Goal: Register for event/course

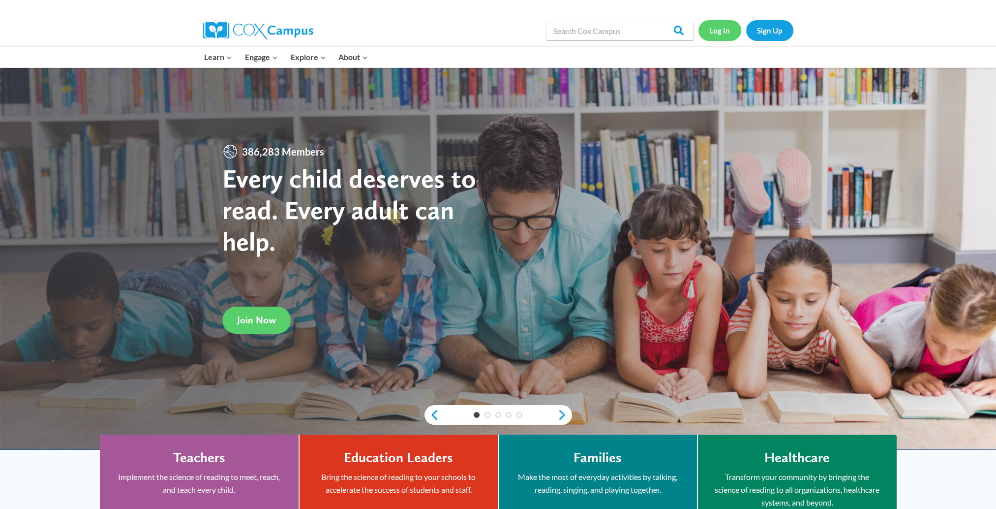
click at [723, 31] on link "Log In" at bounding box center [720, 30] width 43 height 20
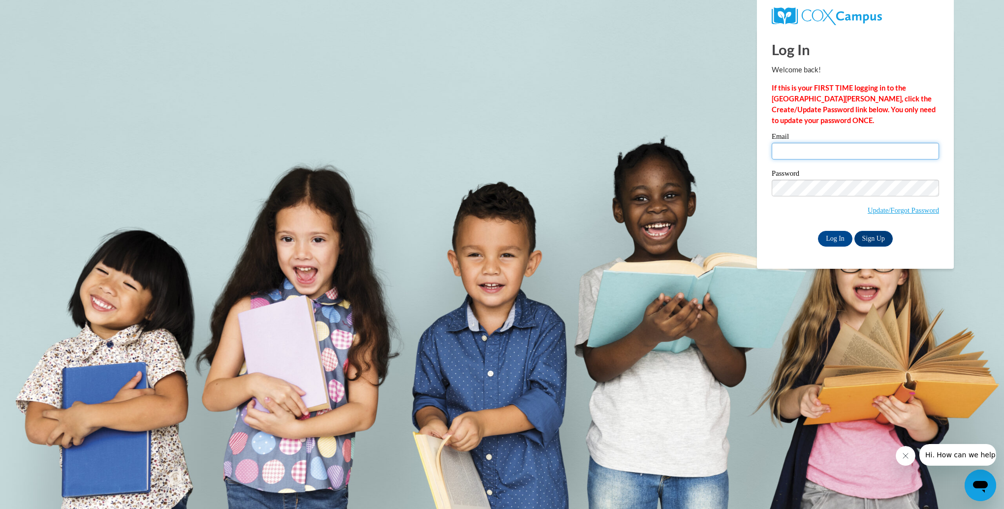
click at [786, 149] on input "Email" at bounding box center [855, 151] width 167 height 17
type input "blcrump@nemcc.edu"
click at [837, 239] on input "Log In" at bounding box center [835, 239] width 34 height 16
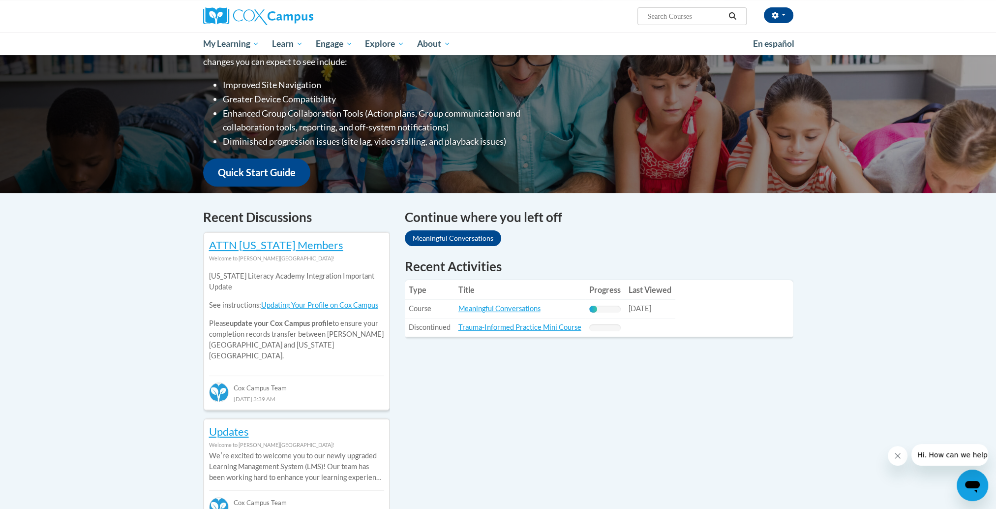
scroll to position [146, 0]
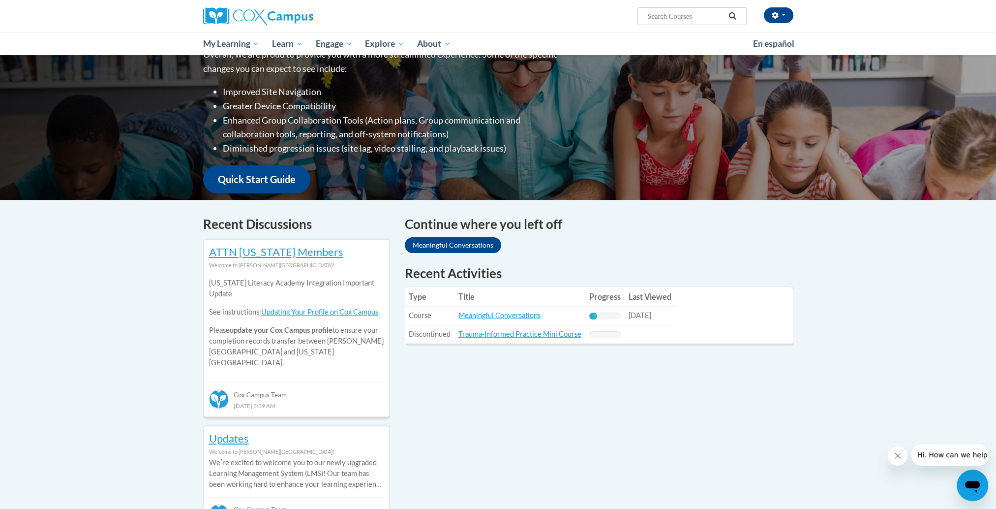
click at [733, 15] on icon "Search" at bounding box center [732, 15] width 9 height 7
click at [734, 12] on icon "Search" at bounding box center [732, 15] width 9 height 7
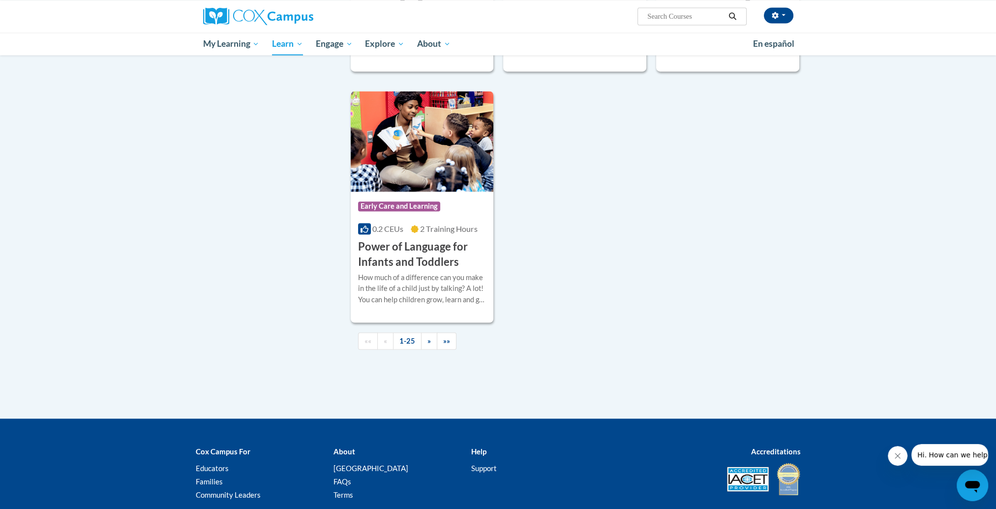
scroll to position [2204, 0]
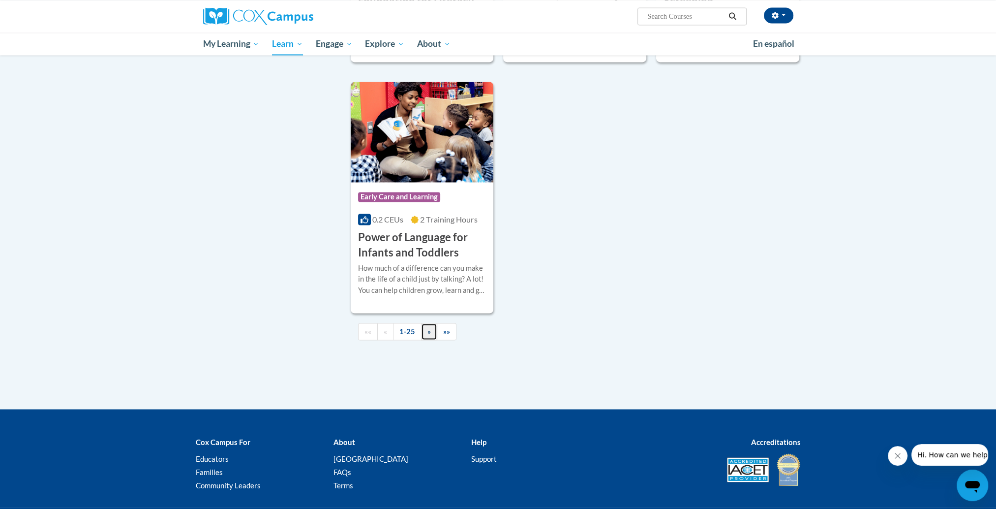
click at [428, 335] on span "»" at bounding box center [429, 331] width 3 height 8
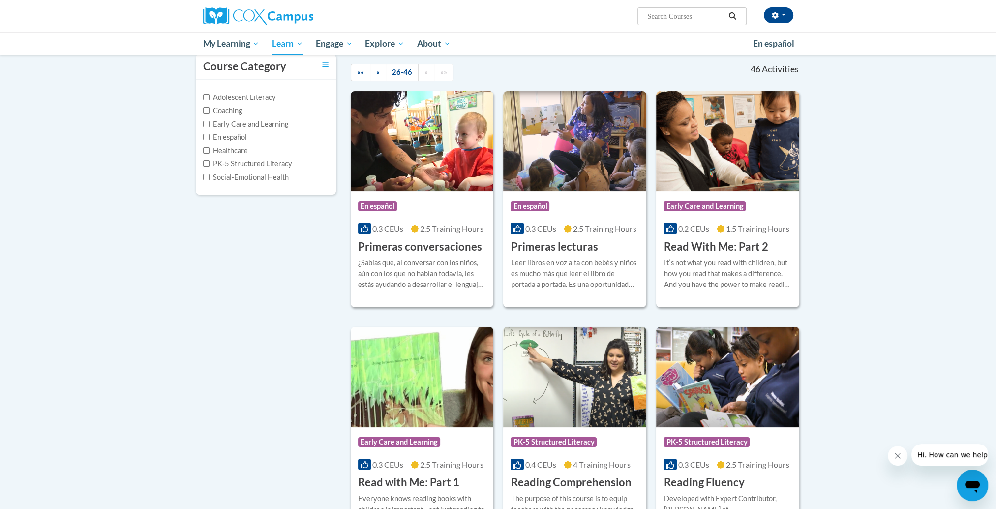
scroll to position [93, 0]
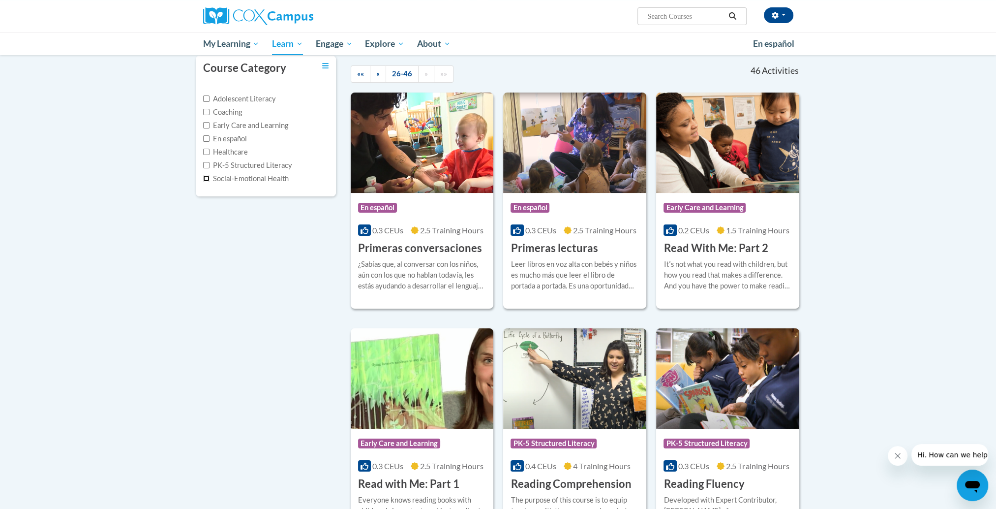
click at [205, 176] on input "Social-Emotional Health" at bounding box center [206, 178] width 6 height 6
checkbox input "true"
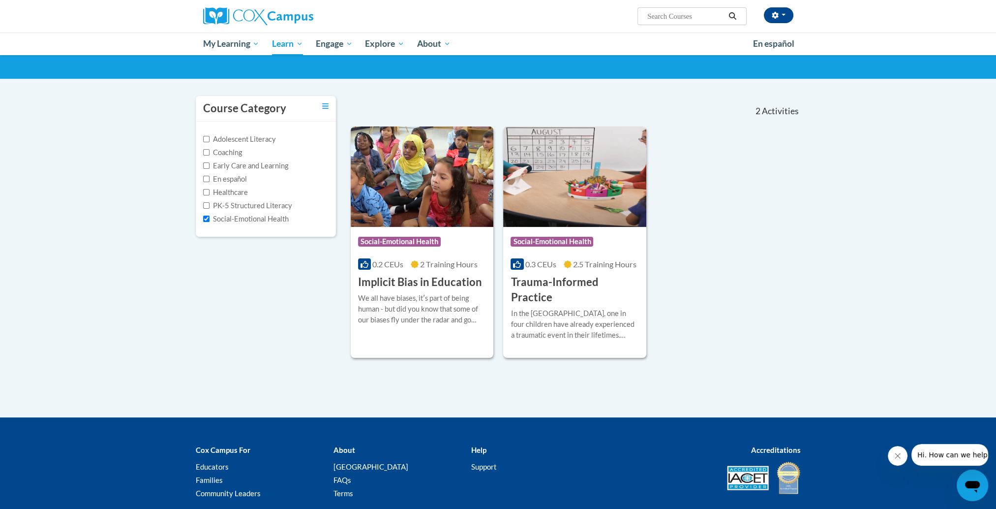
scroll to position [55, 0]
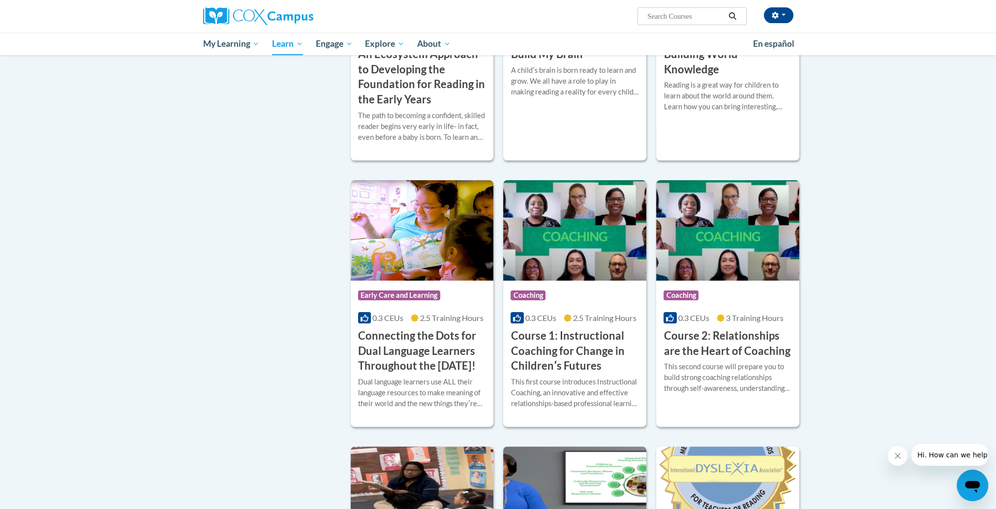
scroll to position [295, 0]
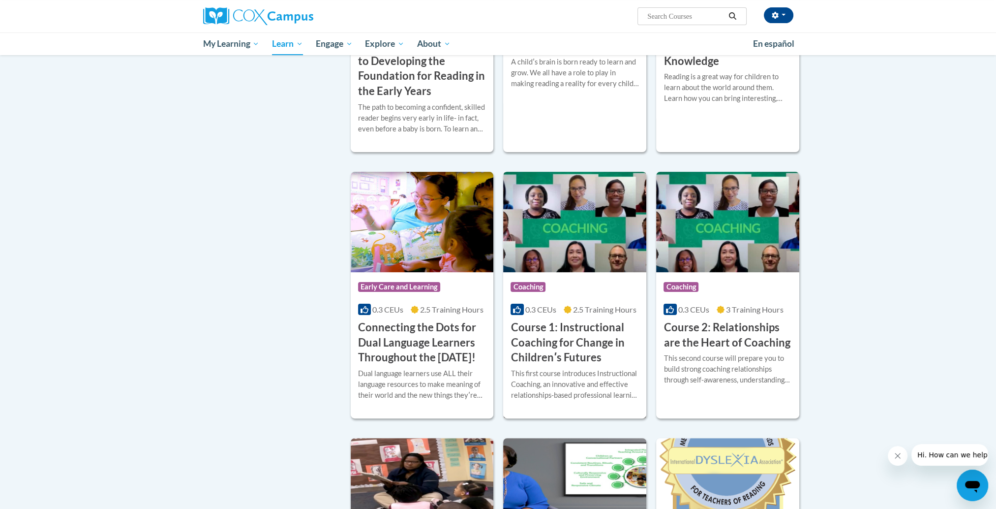
click at [565, 374] on div "This first course introduces Instructional Coaching, an innovative and effectiv…" at bounding box center [575, 384] width 128 height 32
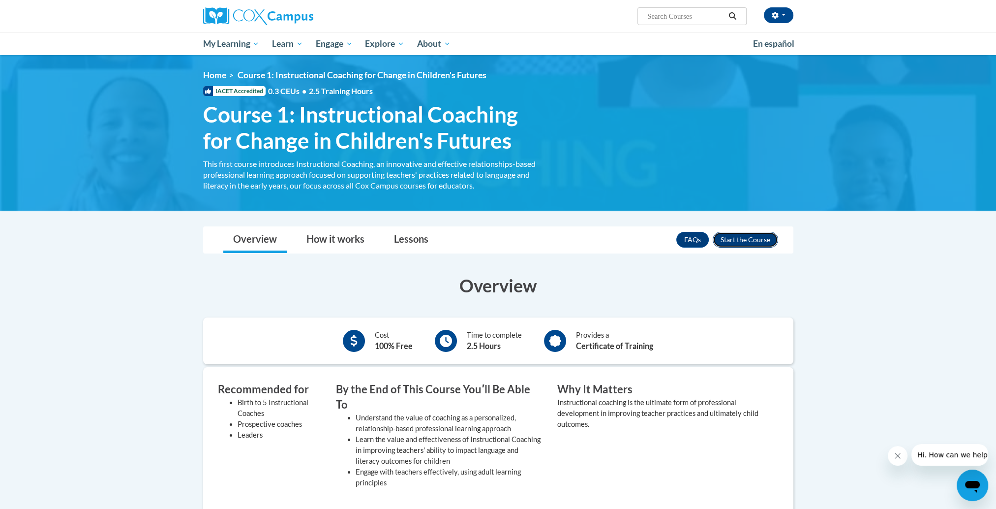
click at [748, 237] on button "Enroll" at bounding box center [745, 240] width 65 height 16
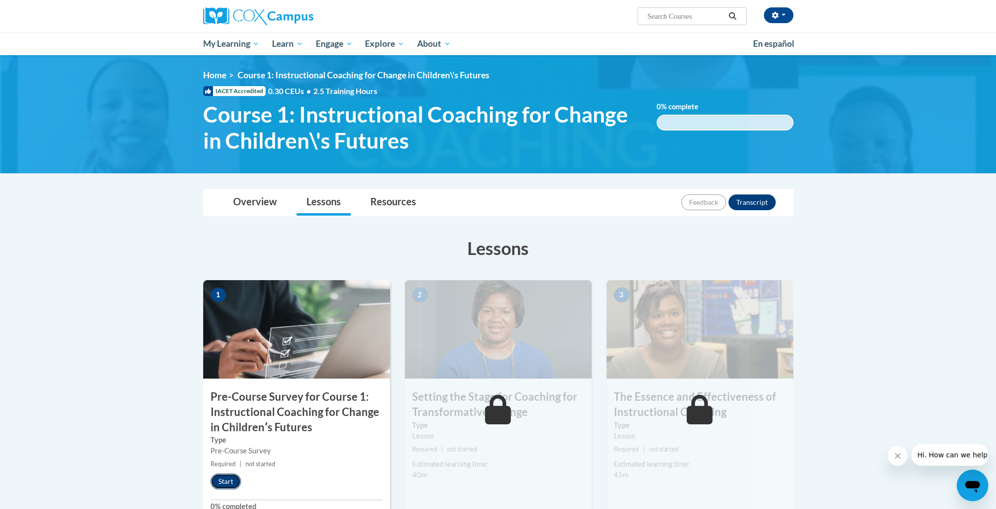
click at [228, 479] on button "Start" at bounding box center [226, 481] width 31 height 16
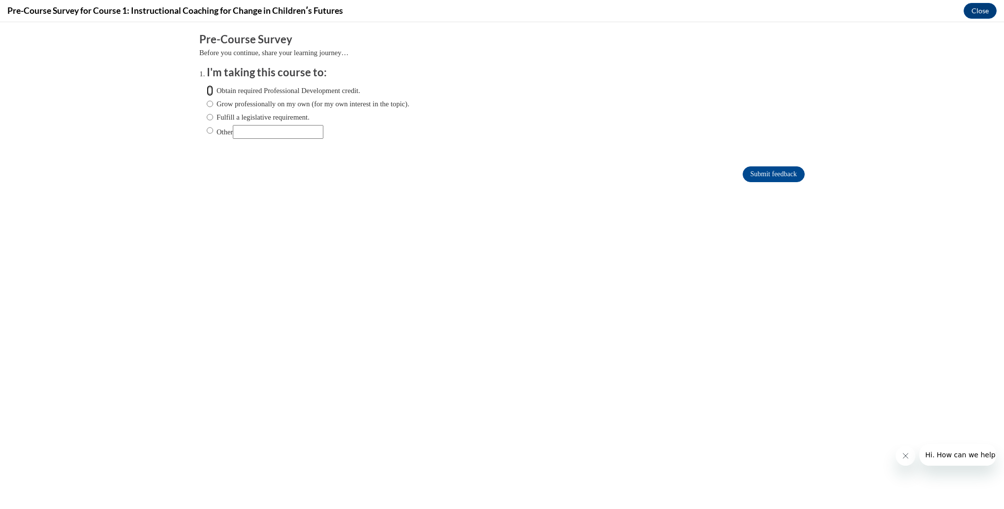
click at [207, 90] on input "Obtain required Professional Development credit." at bounding box center [210, 90] width 6 height 11
radio input "true"
click at [766, 171] on input "Submit feedback" at bounding box center [774, 174] width 62 height 16
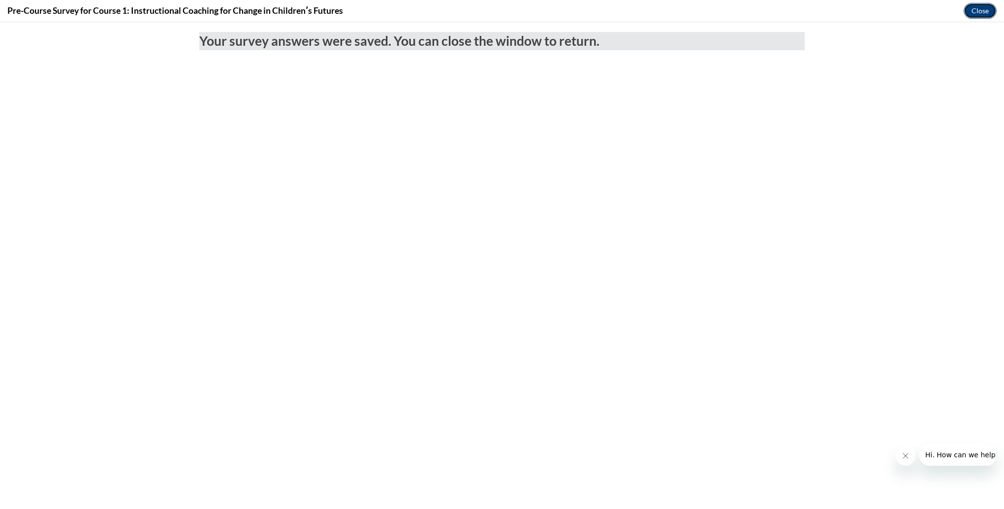
click at [978, 9] on button "Close" at bounding box center [980, 11] width 33 height 16
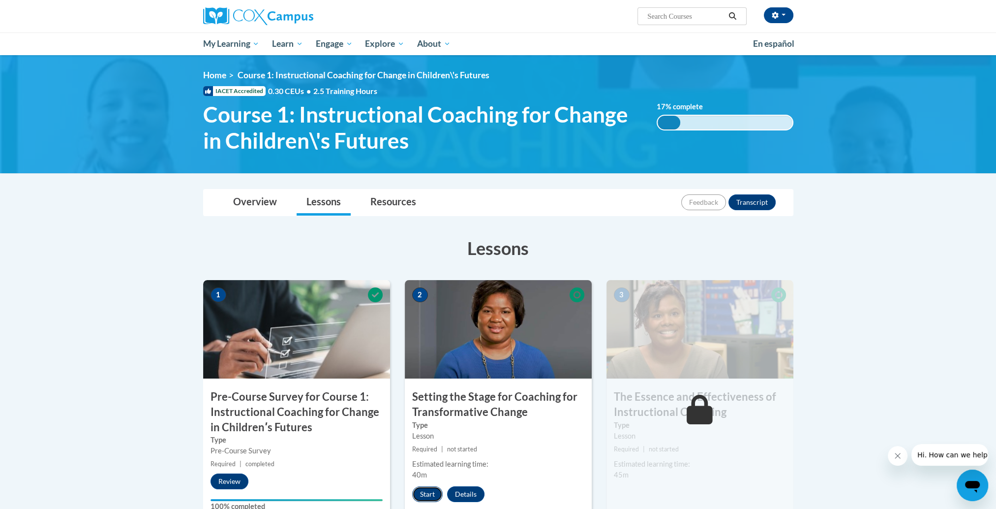
click at [429, 492] on button "Start" at bounding box center [427, 494] width 31 height 16
click at [429, 495] on button "Resume" at bounding box center [432, 494] width 40 height 16
